Goal: Task Accomplishment & Management: Complete application form

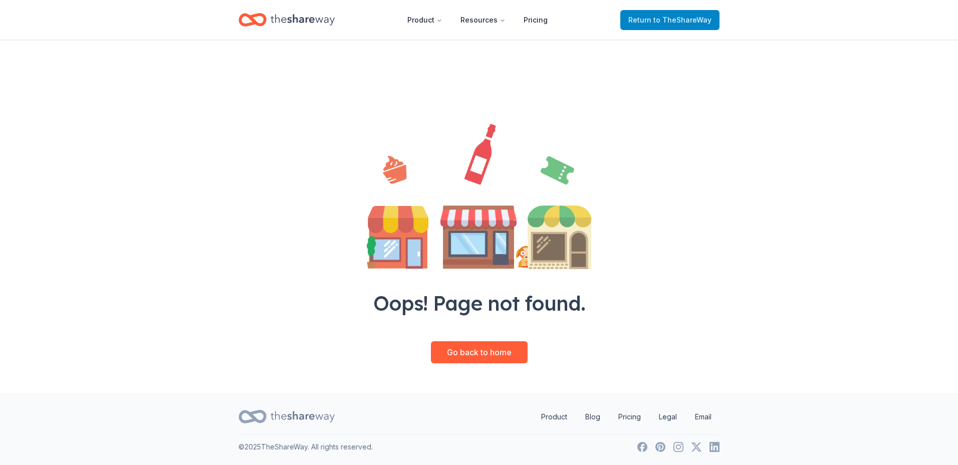
click at [661, 20] on span "to TheShareWay" at bounding box center [683, 20] width 58 height 9
click at [313, 18] on icon "Home" at bounding box center [303, 19] width 64 height 11
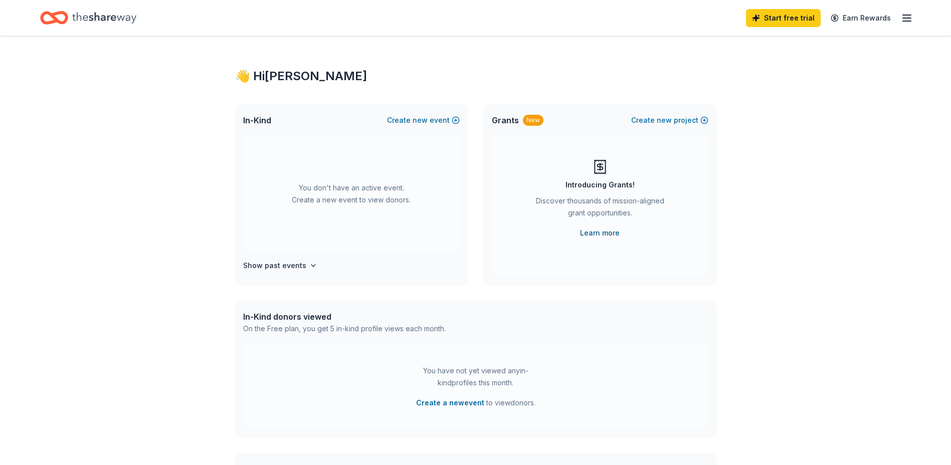
click at [596, 232] on link "Learn more" at bounding box center [600, 233] width 40 height 12
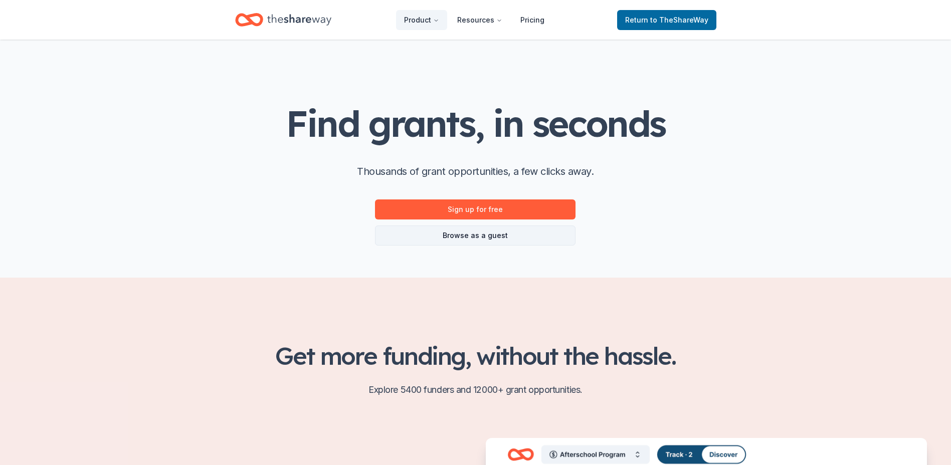
click at [485, 234] on link "Browse as a guest" at bounding box center [475, 236] width 200 height 20
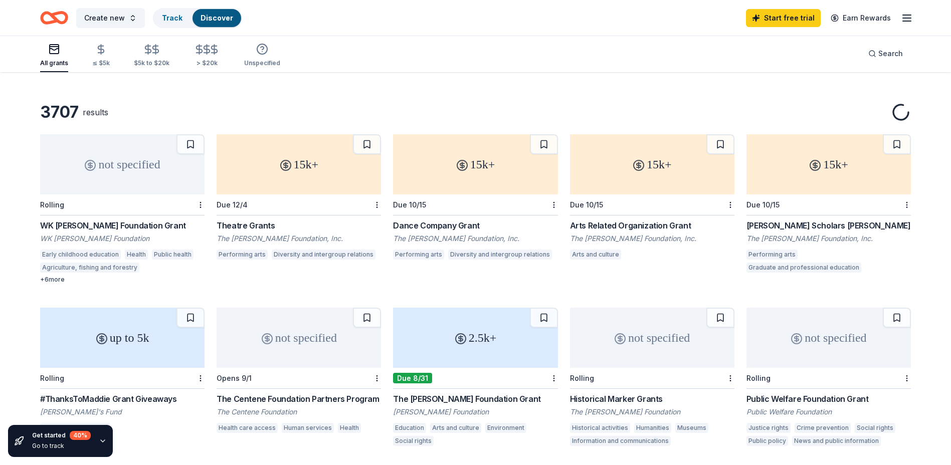
scroll to position [32, 0]
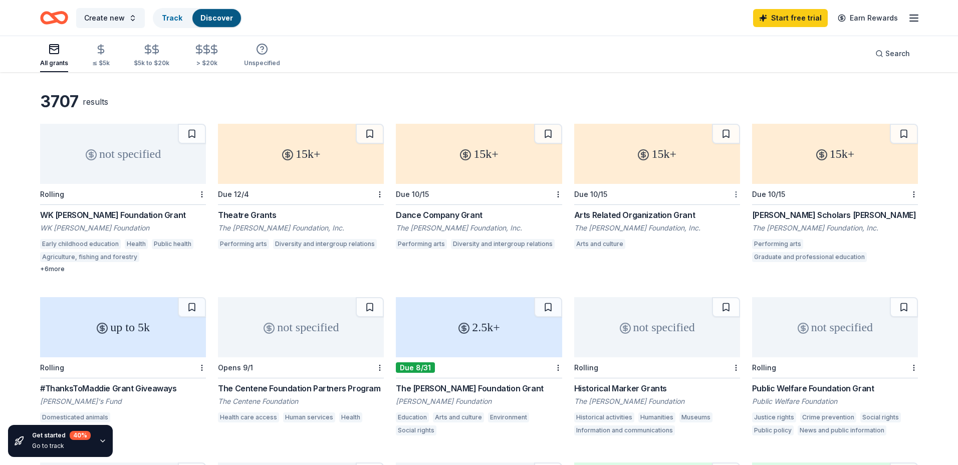
click at [731, 194] on html "Create new Track Discover Start free trial Earn Rewards All grants ≤ $5k $5k to…" at bounding box center [479, 200] width 958 height 465
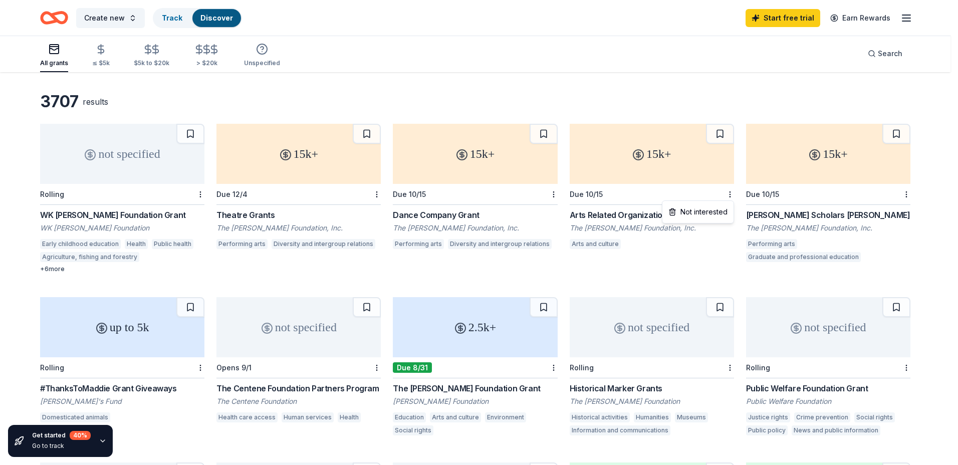
click at [629, 182] on html "Create new Track Discover Start free trial Earn Rewards All grants ≤ $5k $5k to…" at bounding box center [479, 200] width 958 height 465
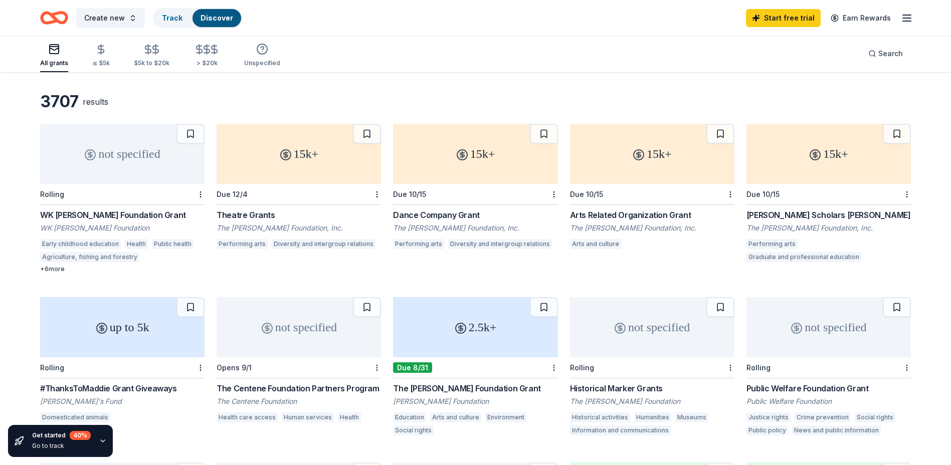
click at [631, 177] on div "15k+" at bounding box center [652, 154] width 164 height 60
click at [95, 213] on div "WK Kellogg Foundation Grant" at bounding box center [122, 215] width 164 height 12
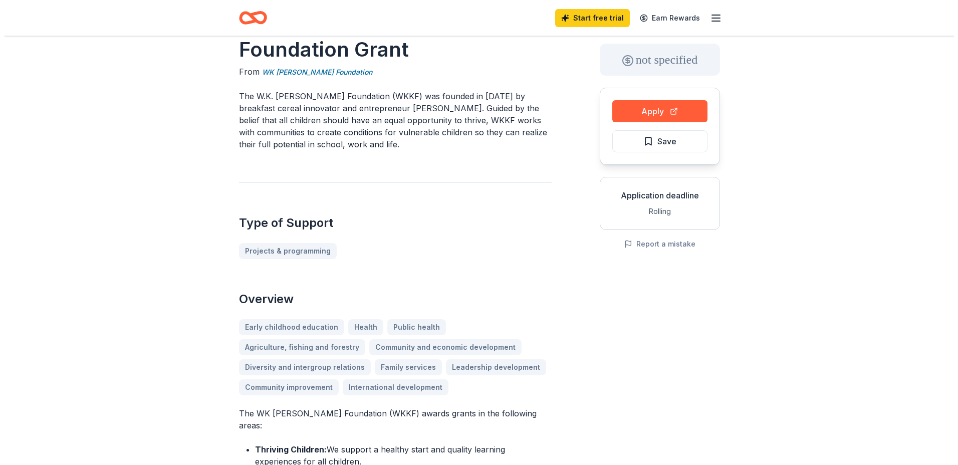
scroll to position [20, 0]
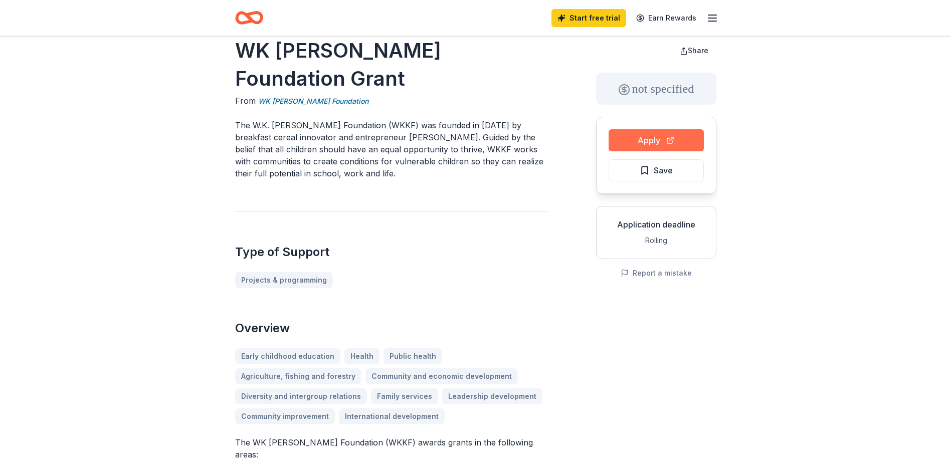
click at [661, 143] on button "Apply" at bounding box center [655, 140] width 95 height 22
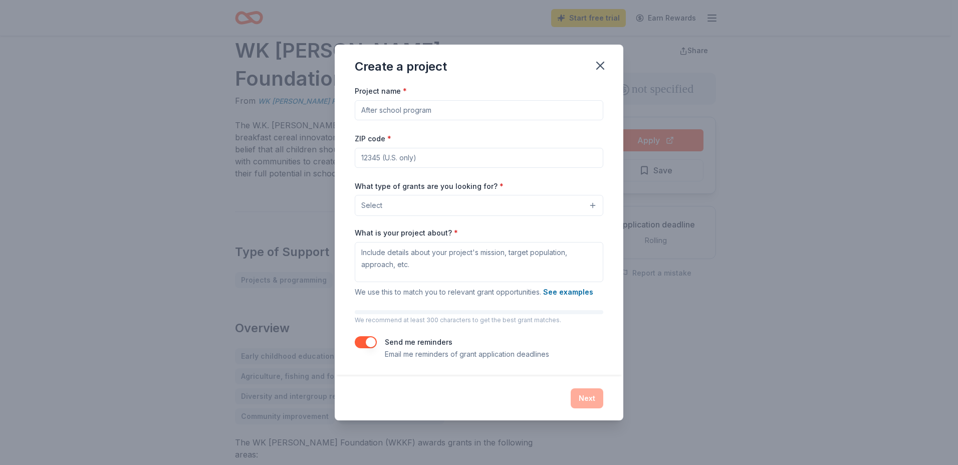
click at [392, 112] on input "Project name *" at bounding box center [479, 110] width 249 height 20
type input "The Fresh Picked Project"
click at [440, 157] on input "ZIP code *" at bounding box center [479, 158] width 249 height 20
type input "85119"
click at [561, 210] on button "Select" at bounding box center [479, 205] width 249 height 21
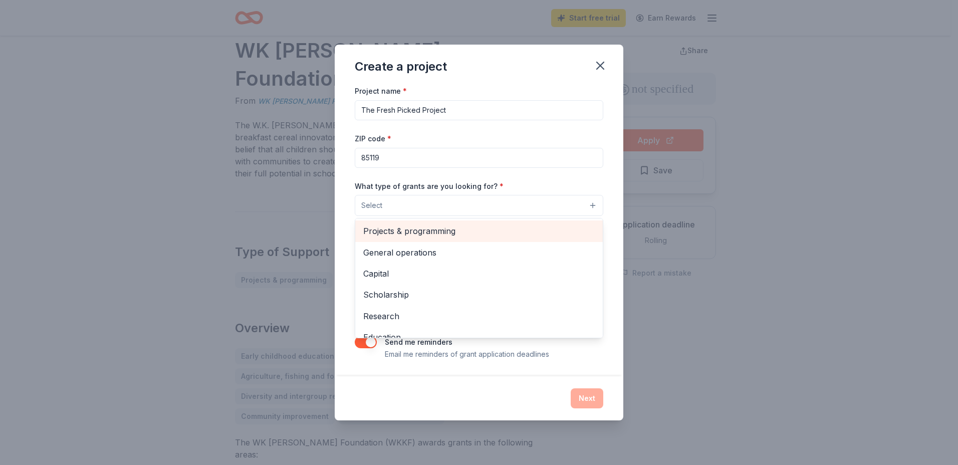
click at [509, 228] on span "Projects & programming" at bounding box center [479, 231] width 232 height 13
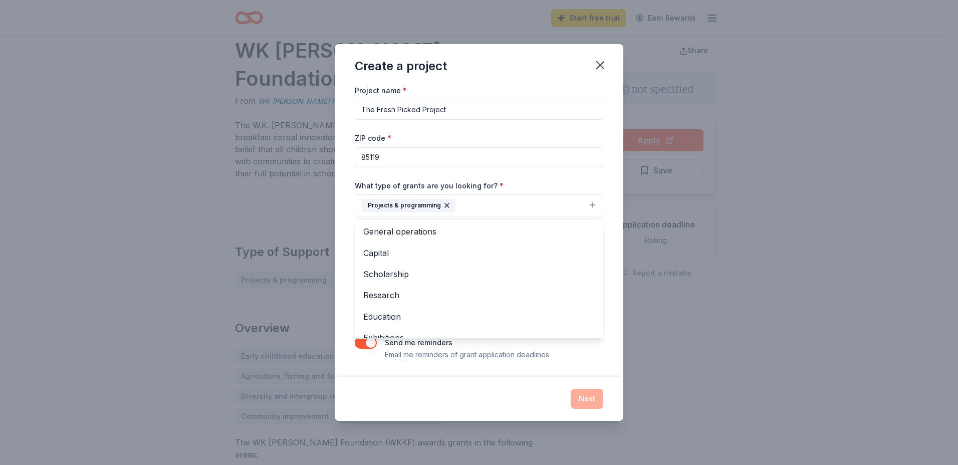
scroll to position [97, 0]
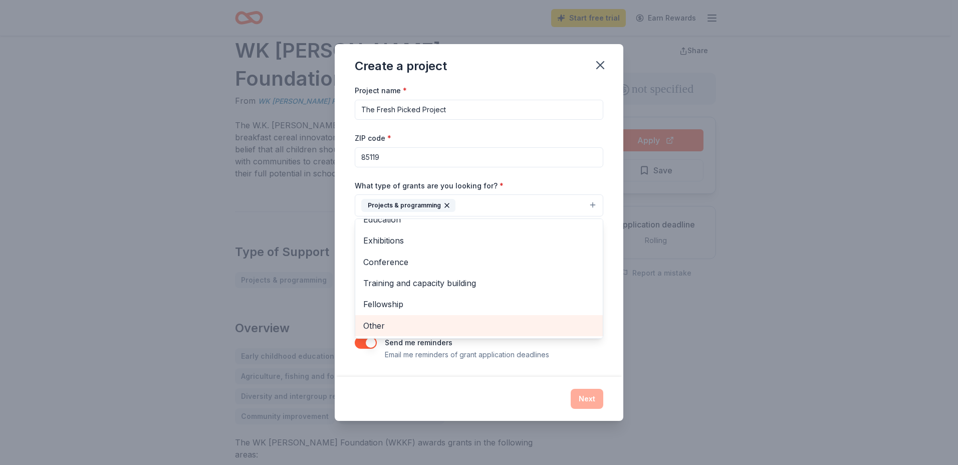
click at [385, 321] on span "Other" at bounding box center [479, 325] width 232 height 13
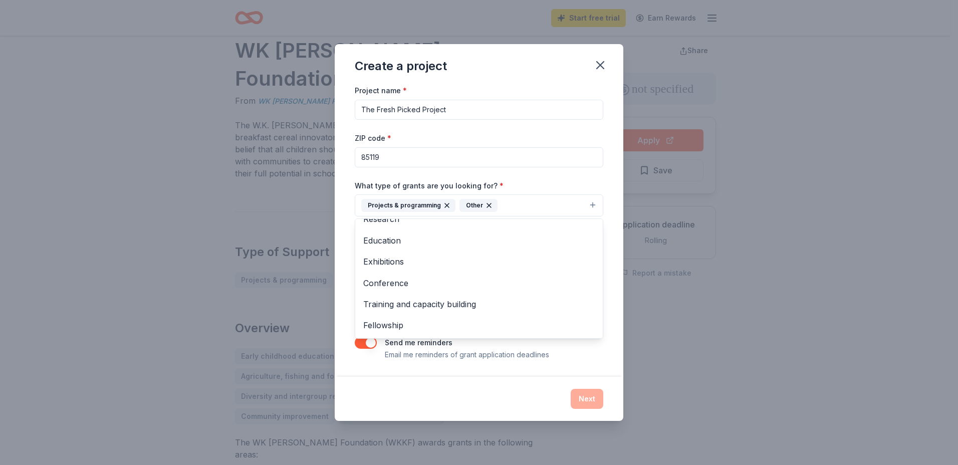
click at [611, 285] on div "Project name * The Fresh Picked Project ZIP code * 85119 What type of grants ar…" at bounding box center [479, 230] width 289 height 292
